Goal: Check status: Check status

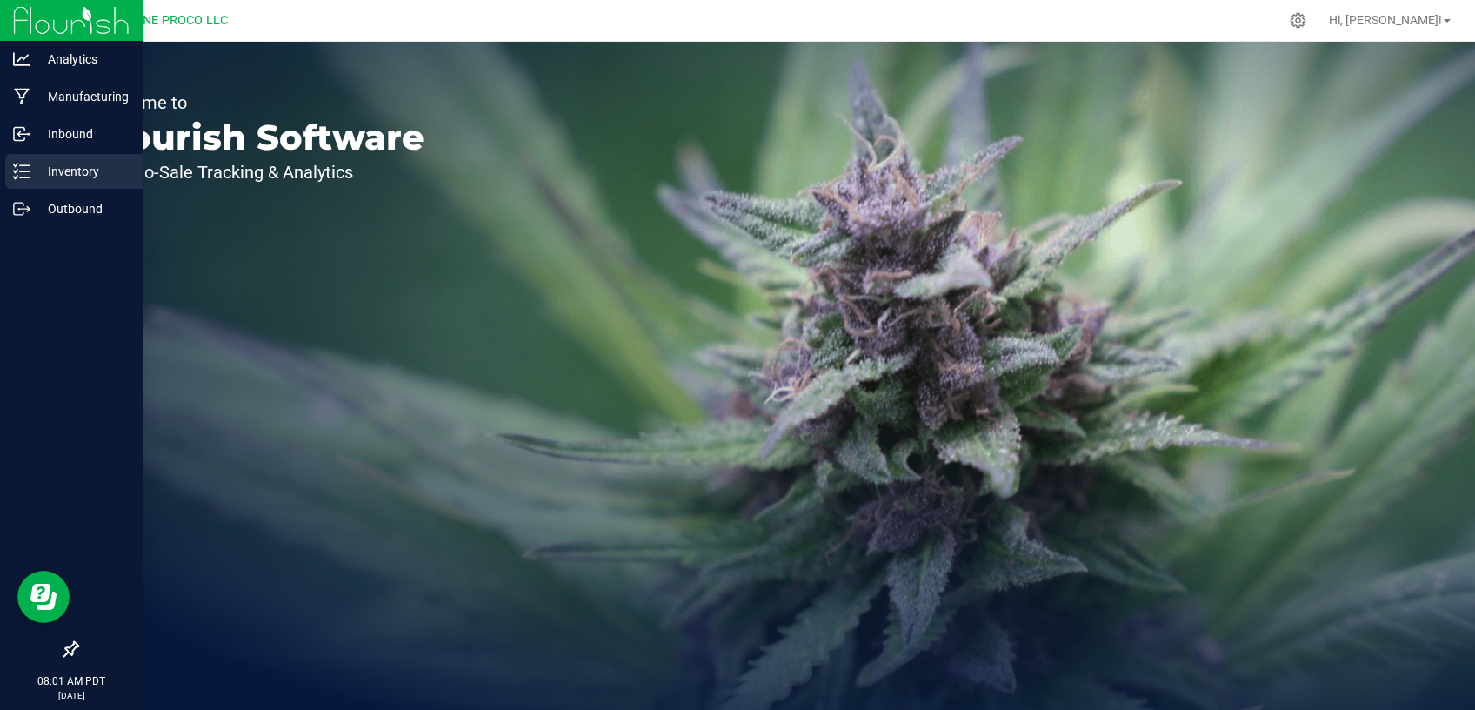
click at [48, 170] on p "Inventory" at bounding box center [82, 171] width 104 height 21
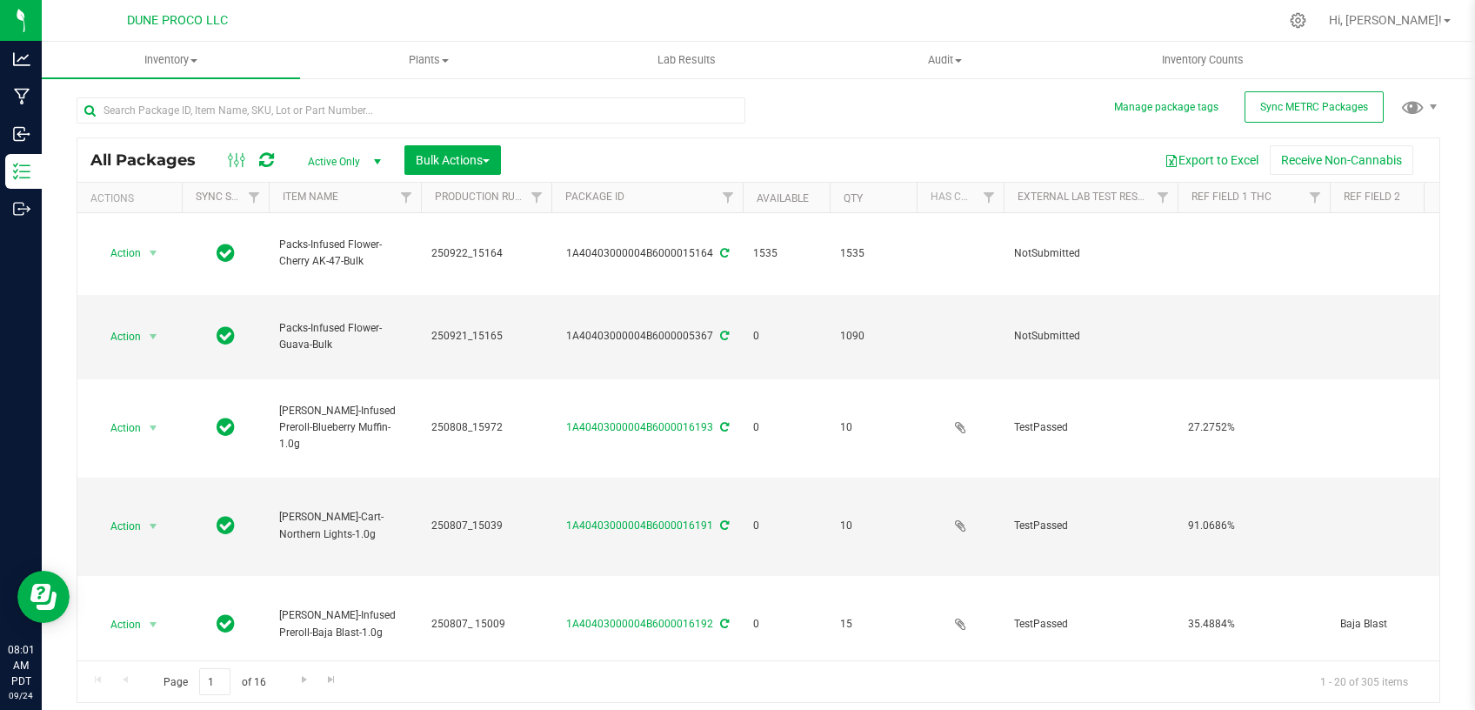
type input "[DATE]"
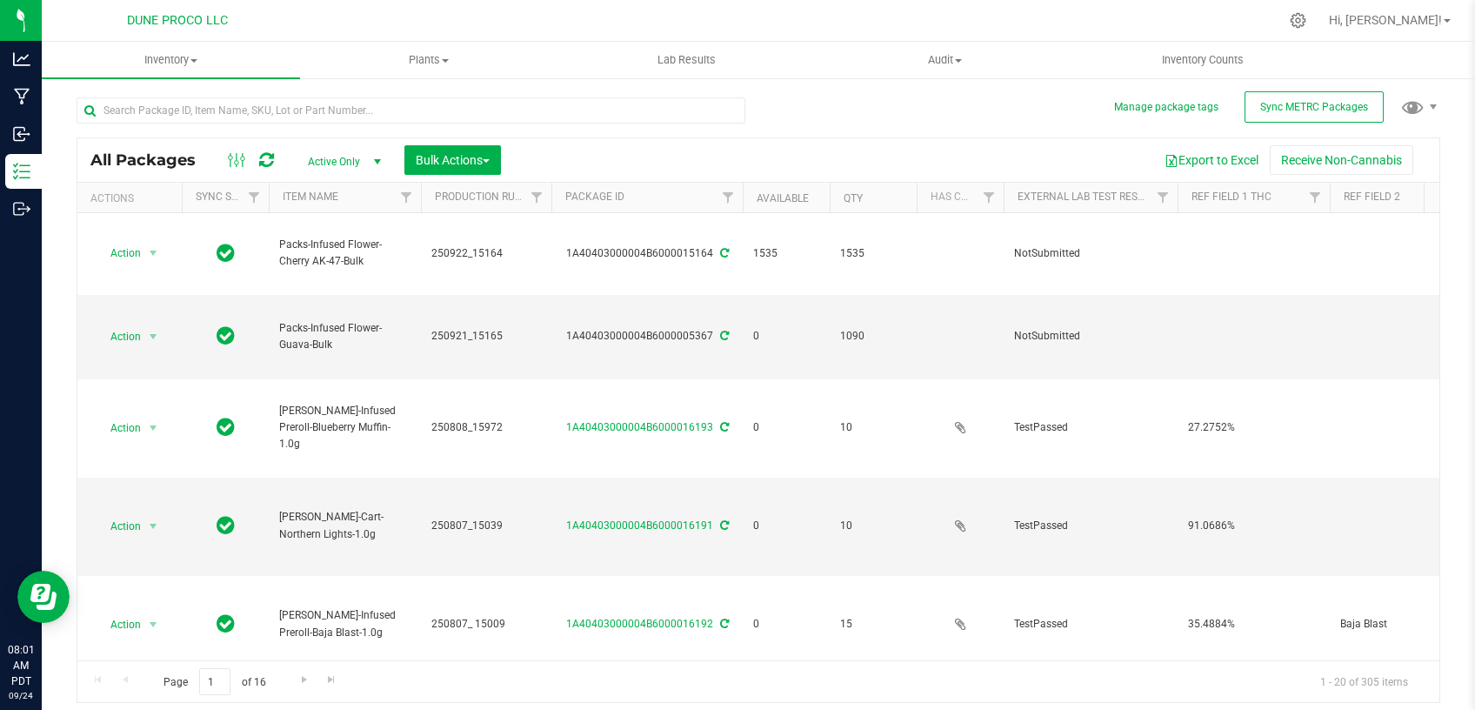
type input "[DATE]"
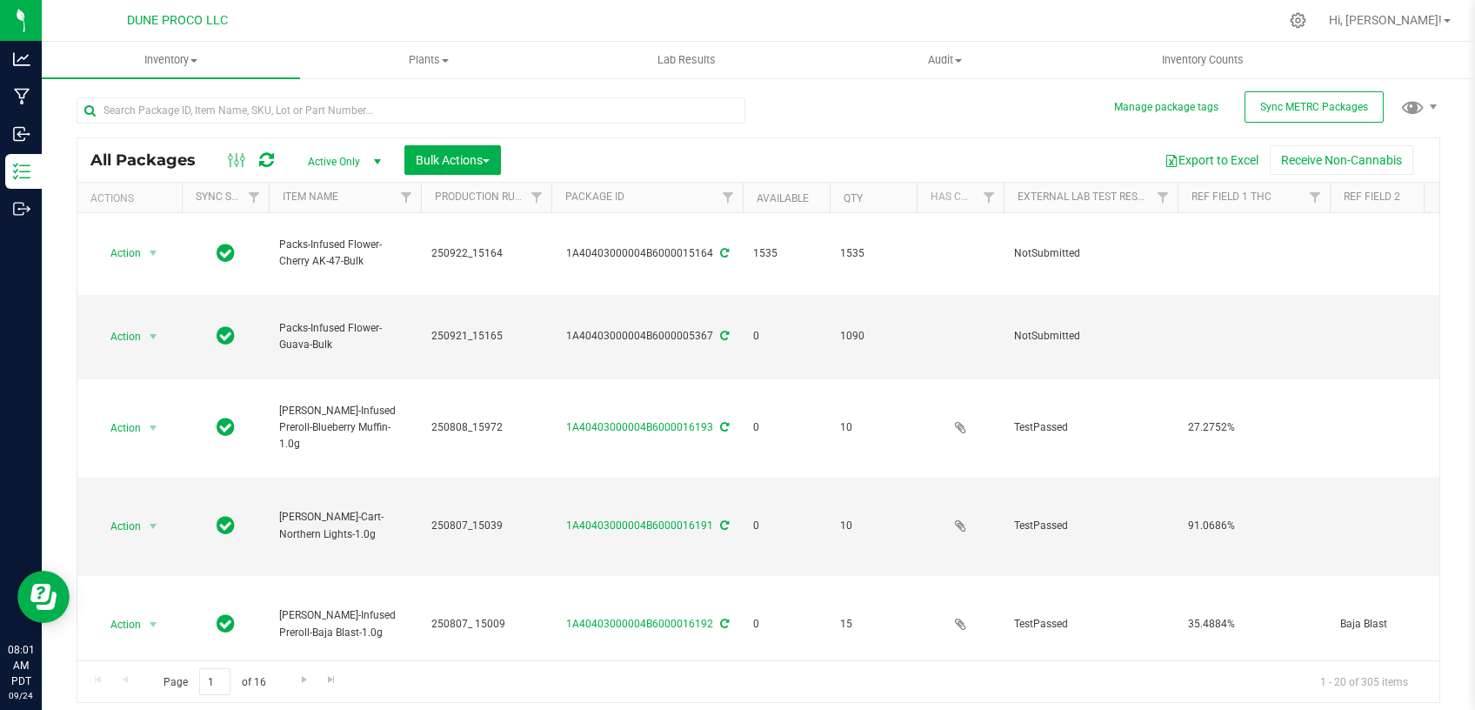
type input "[DATE]"
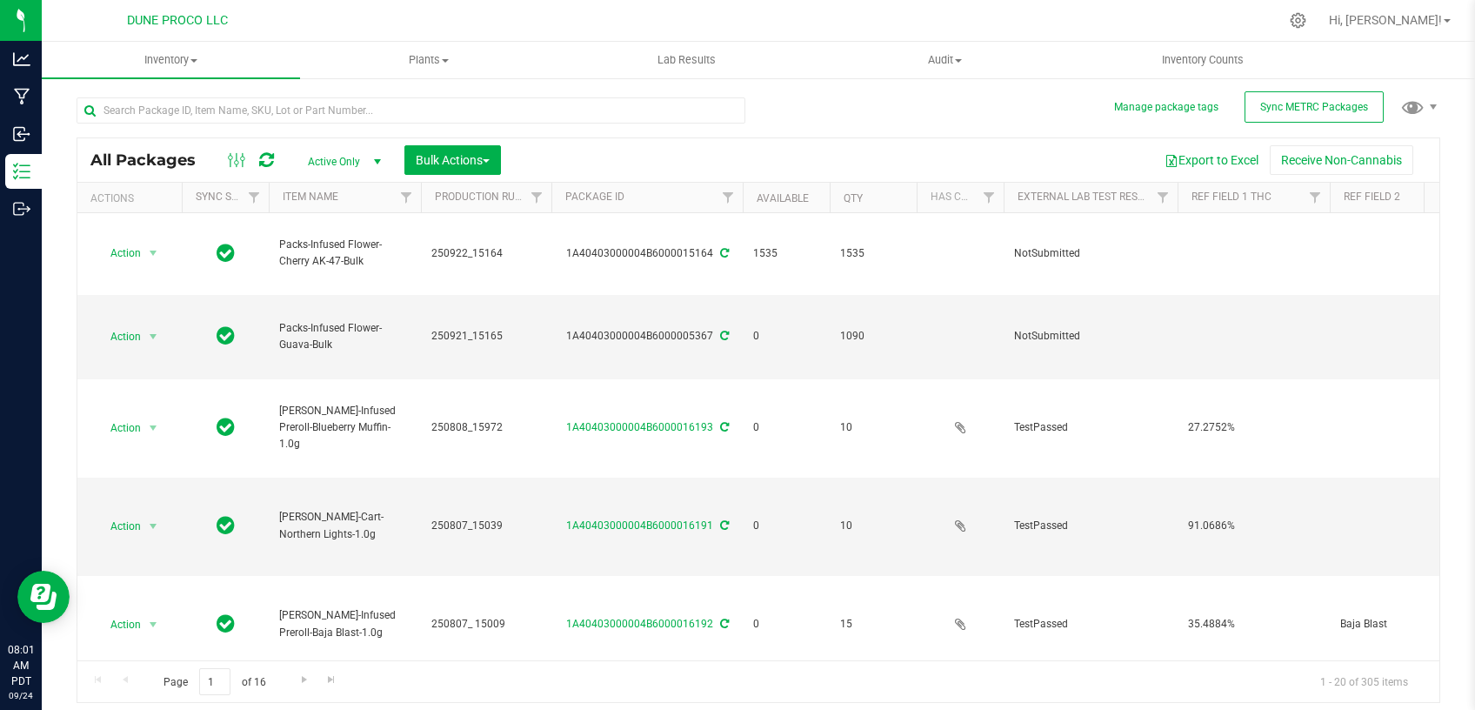
type input "[DATE]"
click at [322, 161] on span "Active Only" at bounding box center [341, 162] width 96 height 24
click at [313, 262] on li "All" at bounding box center [340, 268] width 94 height 26
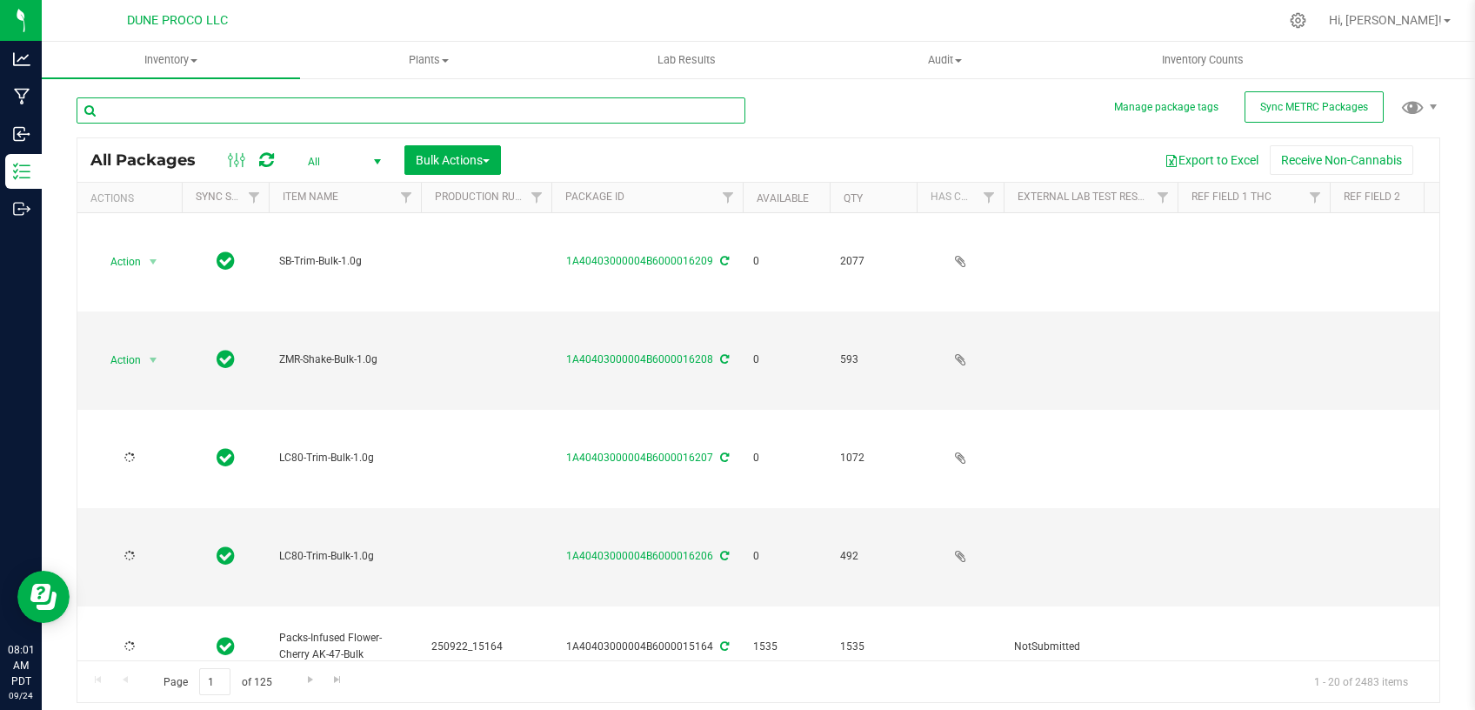
type input "[DATE]"
click at [315, 110] on input "text" at bounding box center [411, 110] width 669 height 26
paste input "12986"
type input "12986"
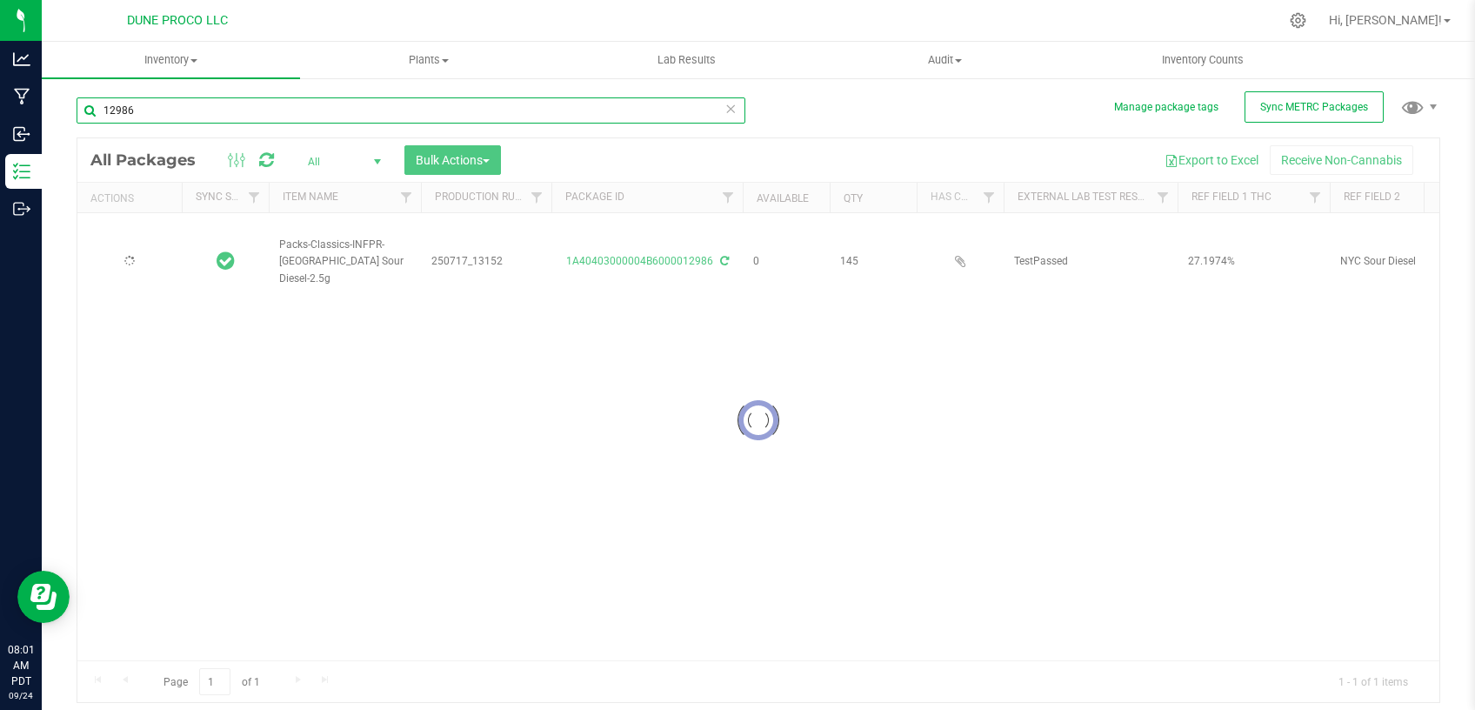
type input "[DATE]"
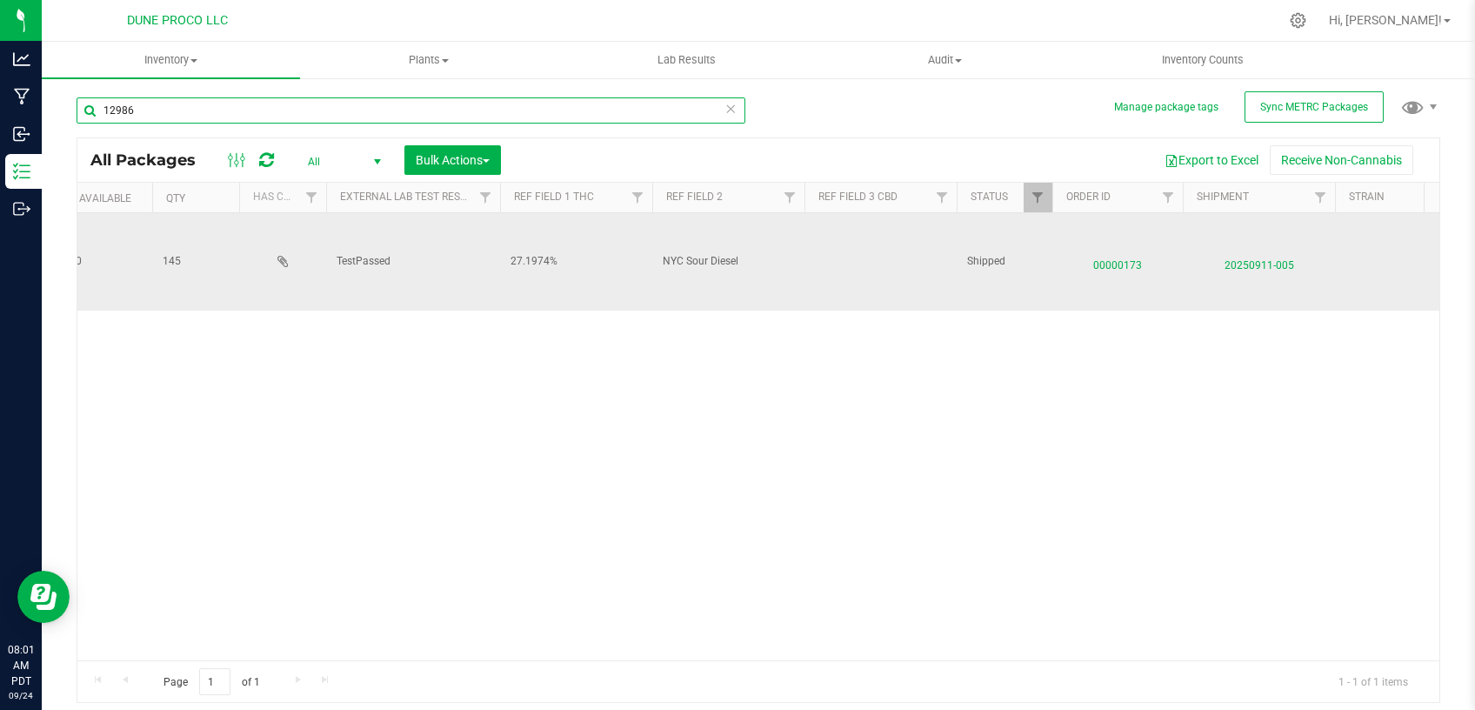
scroll to position [0, 678]
type input "12986"
click at [1098, 249] on span "00000173" at bounding box center [1118, 261] width 110 height 25
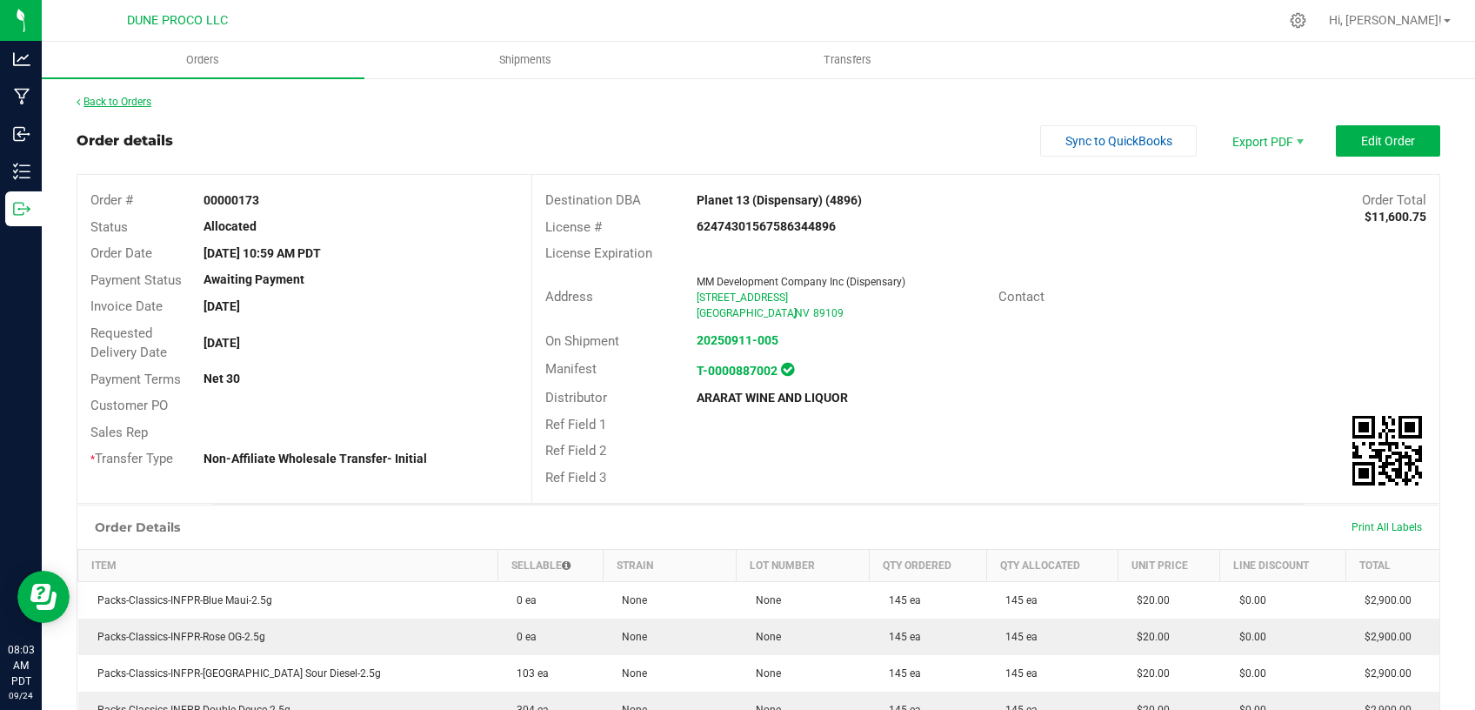
click at [103, 98] on link "Back to Orders" at bounding box center [114, 102] width 75 height 12
